Goal: Transaction & Acquisition: Purchase product/service

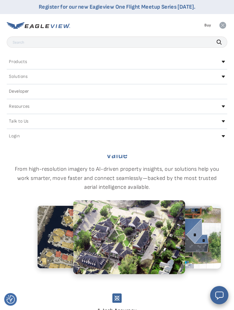
scroll to position [1, 0]
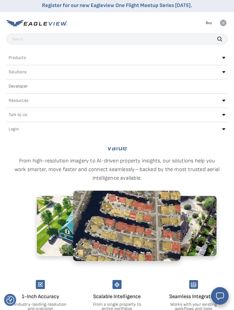
click at [222, 24] on icon at bounding box center [223, 23] width 6 height 6
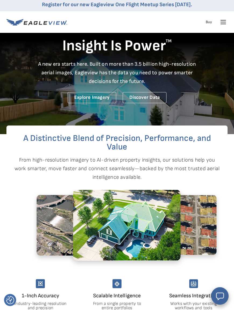
scroll to position [0, 0]
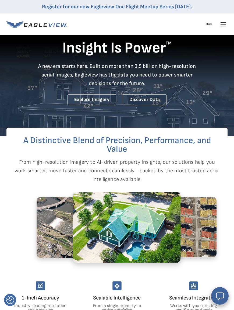
click at [221, 26] on icon at bounding box center [223, 24] width 9 height 9
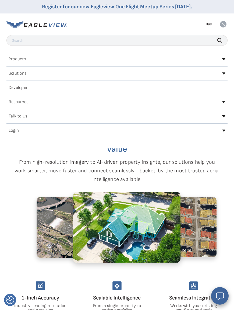
click at [26, 131] on div "Login" at bounding box center [117, 130] width 222 height 9
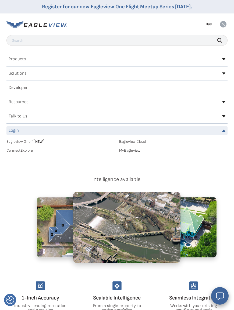
click at [137, 152] on link "MyEagleview" at bounding box center [173, 150] width 109 height 5
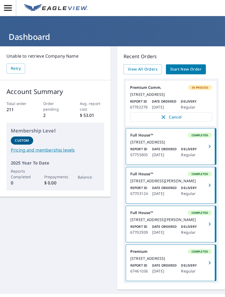
click at [197, 69] on span "Start New Order" at bounding box center [185, 69] width 31 height 7
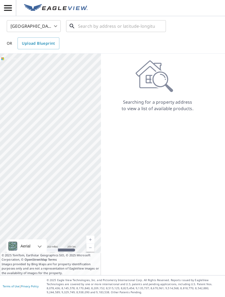
click at [117, 31] on input "text" at bounding box center [116, 26] width 77 height 15
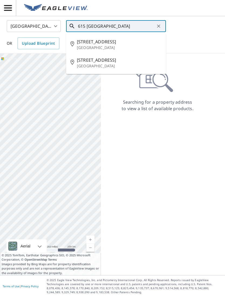
click at [104, 47] on p "Mankato, MN 56001" at bounding box center [119, 47] width 85 height 5
type input "615 E Lafayette St Mankato, MN 56001"
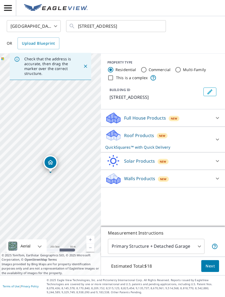
click at [161, 119] on p "Full House Products" at bounding box center [145, 118] width 42 height 6
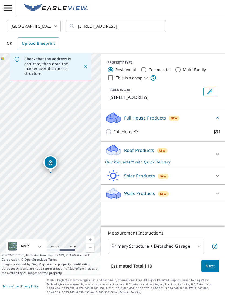
click at [123, 131] on p "Full House™" at bounding box center [125, 132] width 25 height 6
click at [113, 131] on input "Full House™ $91" at bounding box center [109, 132] width 8 height 6
checkbox input "true"
checkbox input "false"
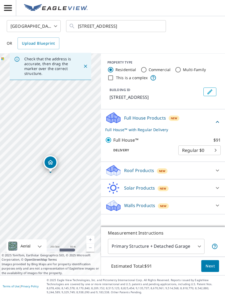
click at [211, 270] on span "Next" at bounding box center [209, 266] width 9 height 7
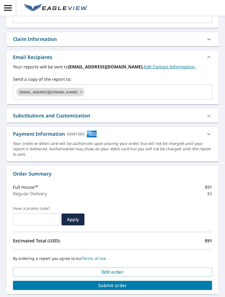
click at [127, 283] on span "Submit order" at bounding box center [112, 286] width 190 height 6
checkbox input "true"
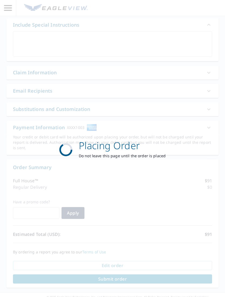
scroll to position [121, 0]
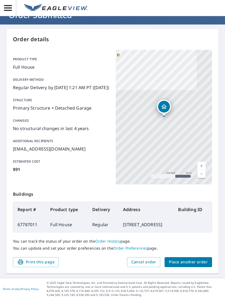
scroll to position [22, 0]
click at [192, 266] on span "Place another order" at bounding box center [188, 262] width 39 height 7
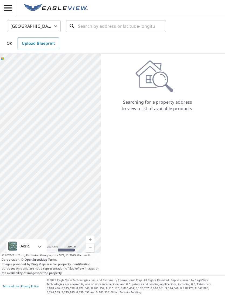
click at [116, 25] on input "text" at bounding box center [116, 26] width 77 height 15
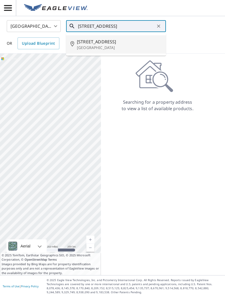
click at [111, 44] on span "8361 158th Ln NW" at bounding box center [119, 42] width 85 height 6
type input "8361 158th Ln NW Anoka, MN 55303"
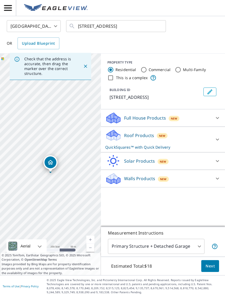
click at [167, 118] on div "Full House Products New" at bounding box center [158, 118] width 106 height 13
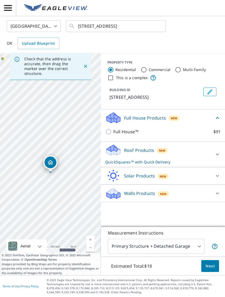
click at [112, 131] on input "Full House™ $91" at bounding box center [109, 132] width 8 height 6
checkbox input "true"
checkbox input "false"
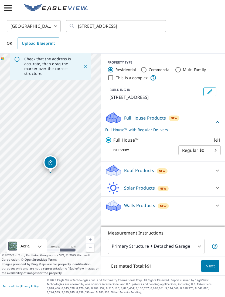
click at [209, 272] on button "Next" at bounding box center [210, 266] width 18 height 12
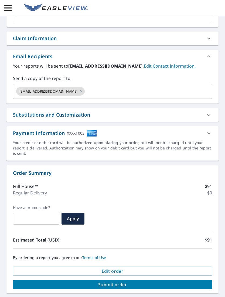
click at [133, 282] on span "Submit order" at bounding box center [112, 285] width 190 height 6
checkbox input "true"
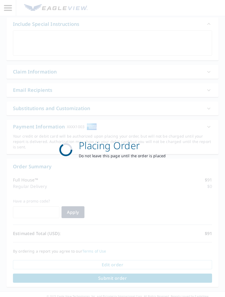
scroll to position [121, 0]
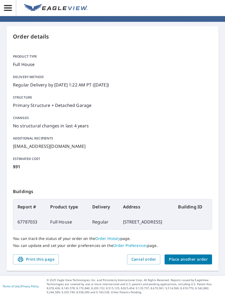
scroll to position [22, 0]
